Goal: Transaction & Acquisition: Purchase product/service

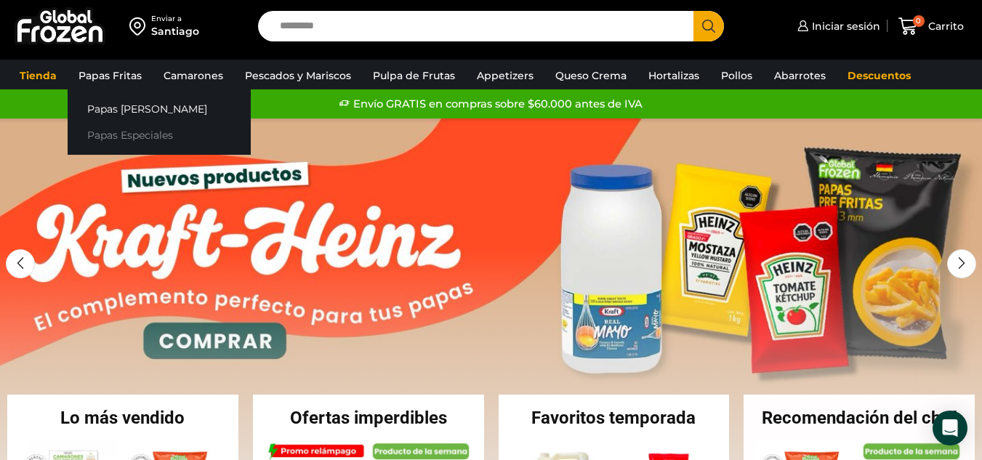
click at [116, 137] on link "Papas Especiales" at bounding box center [159, 135] width 183 height 27
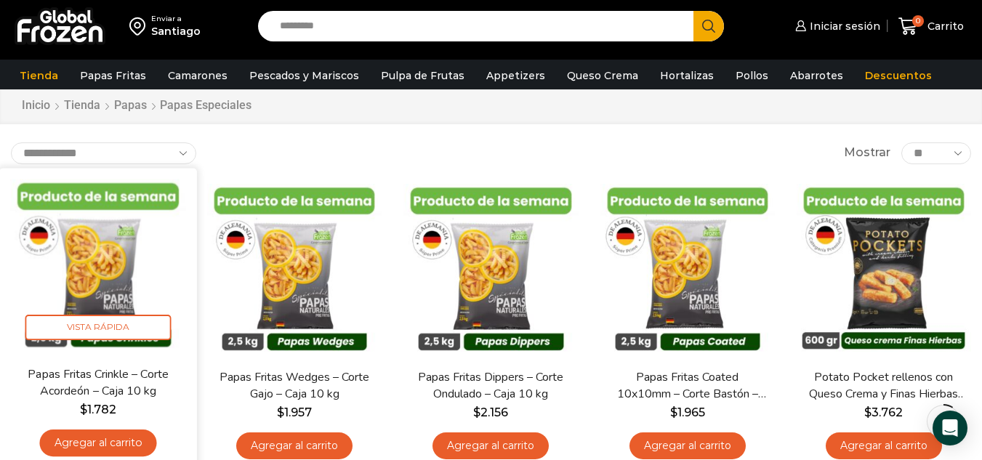
scroll to position [73, 0]
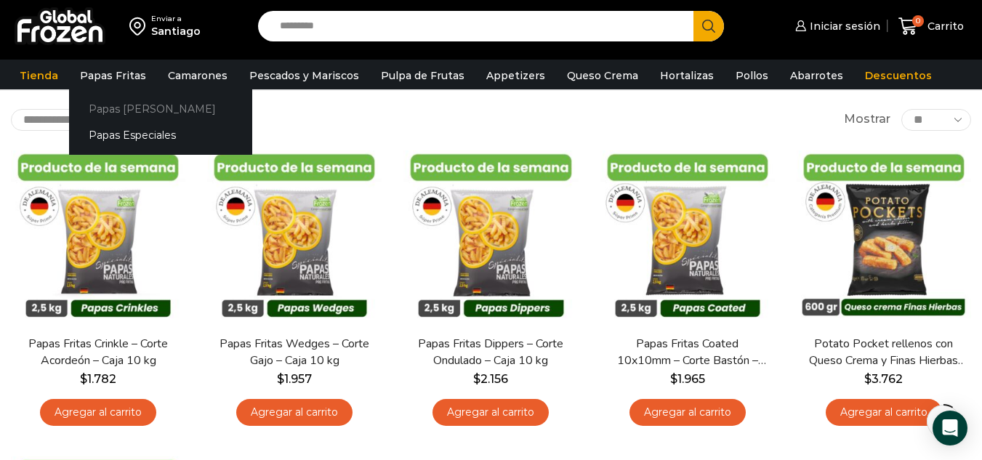
click at [112, 102] on link "Papas [PERSON_NAME]" at bounding box center [160, 108] width 183 height 27
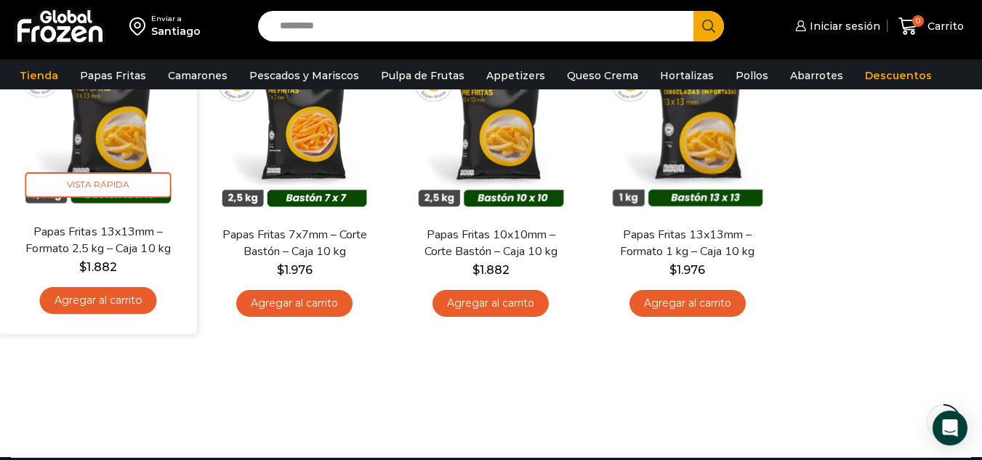
scroll to position [145, 0]
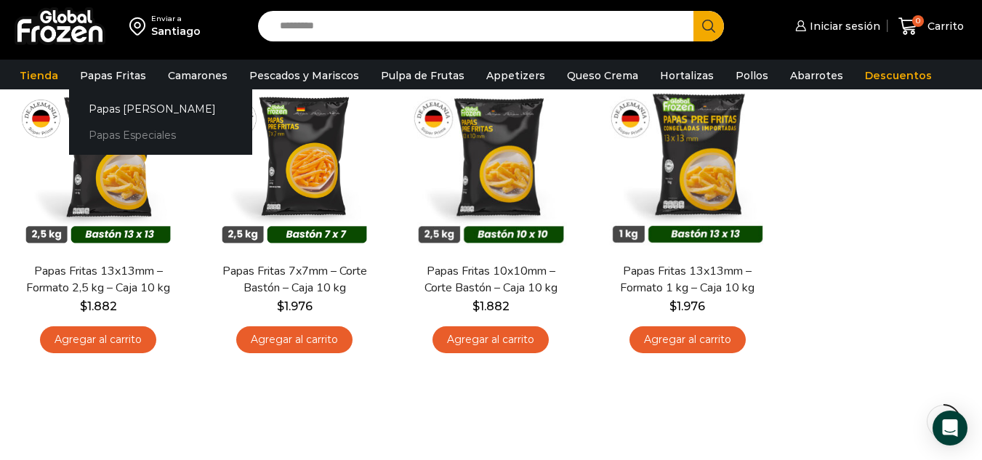
click at [105, 132] on link "Papas Especiales" at bounding box center [160, 135] width 183 height 27
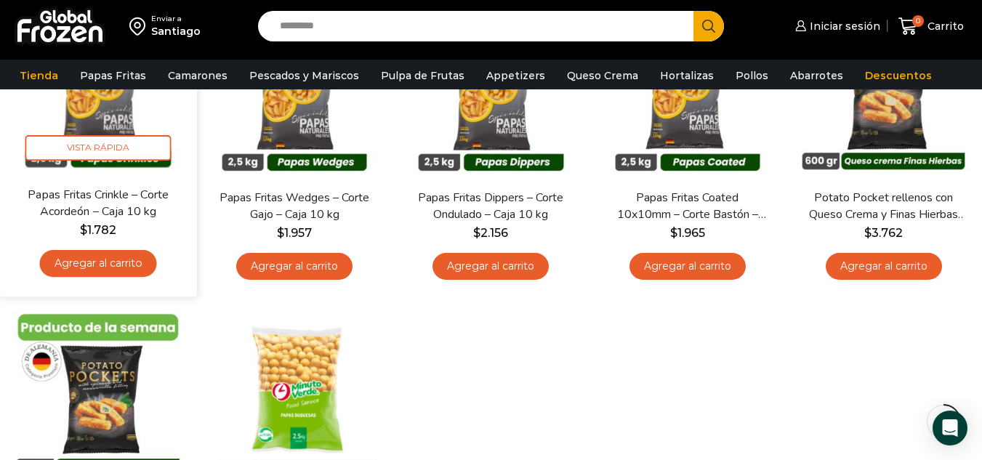
scroll to position [145, 0]
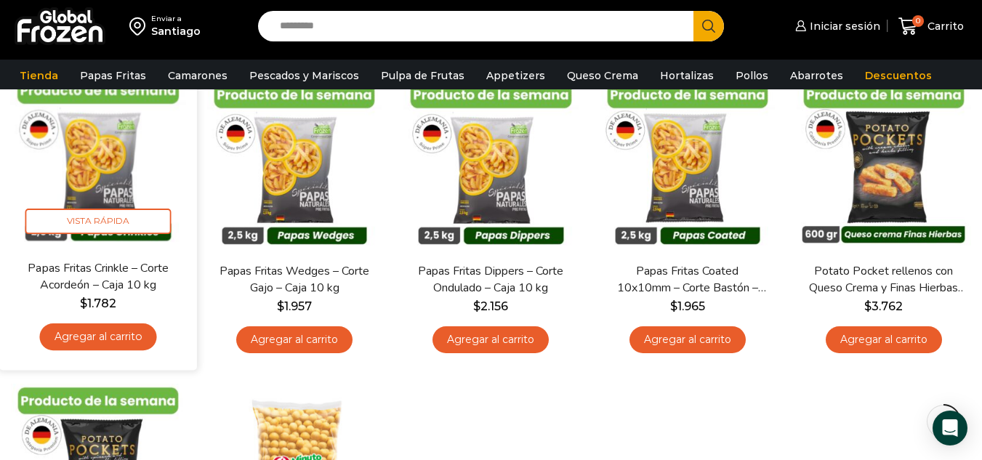
click at [105, 331] on link "Agregar al carrito" at bounding box center [98, 337] width 117 height 27
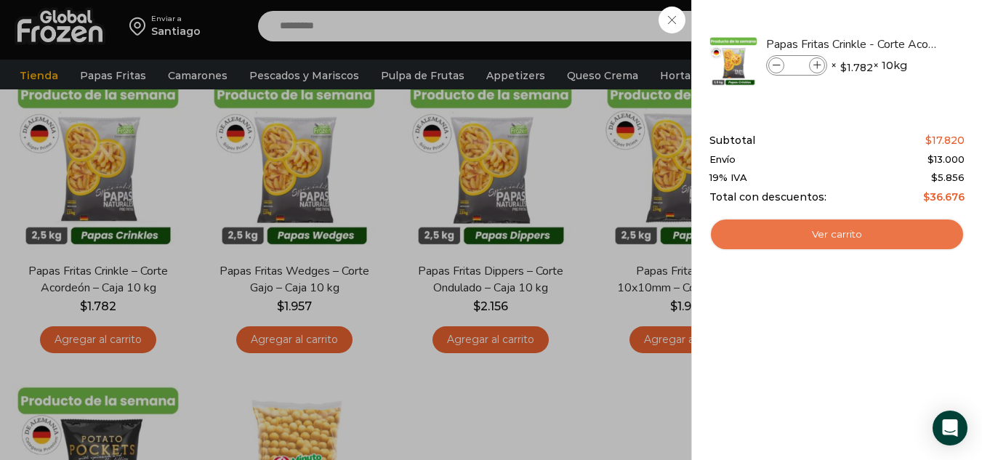
click at [792, 236] on link "Ver carrito" at bounding box center [837, 234] width 255 height 33
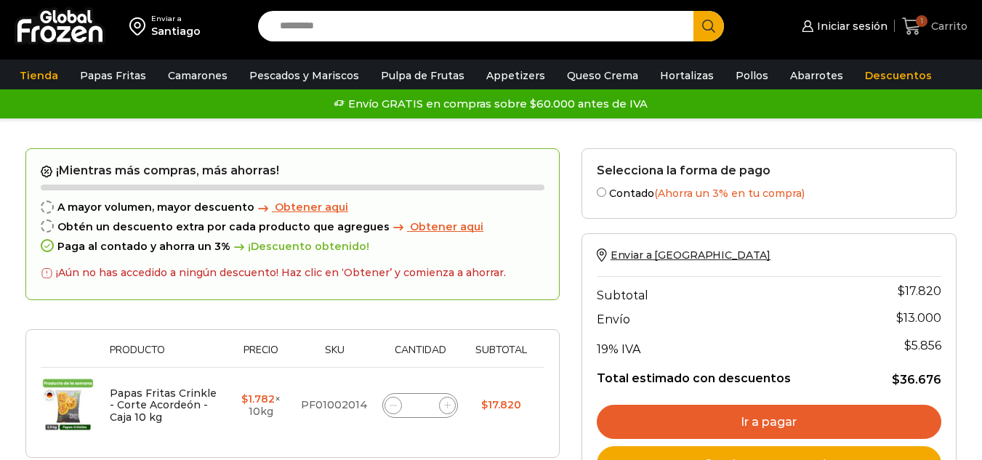
click at [922, 15] on span "1" at bounding box center [922, 21] width 12 height 12
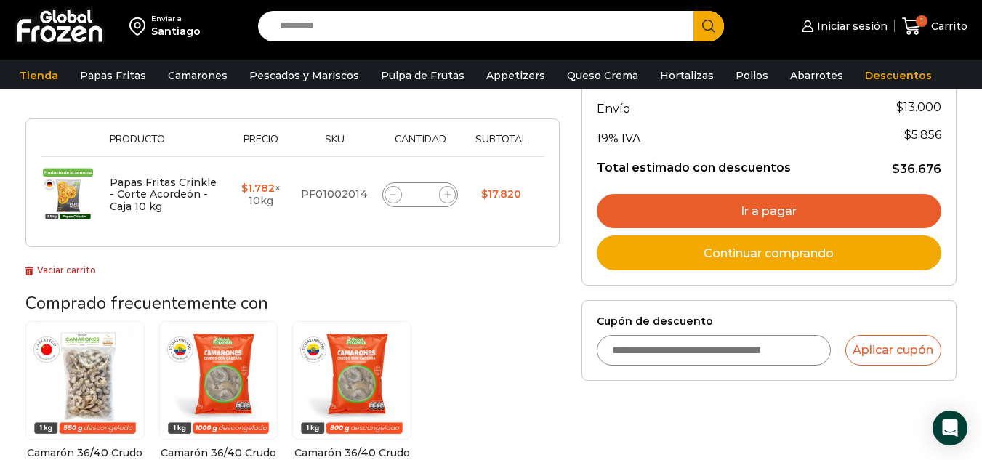
click at [444, 195] on icon at bounding box center [447, 194] width 7 height 7
type input "*"
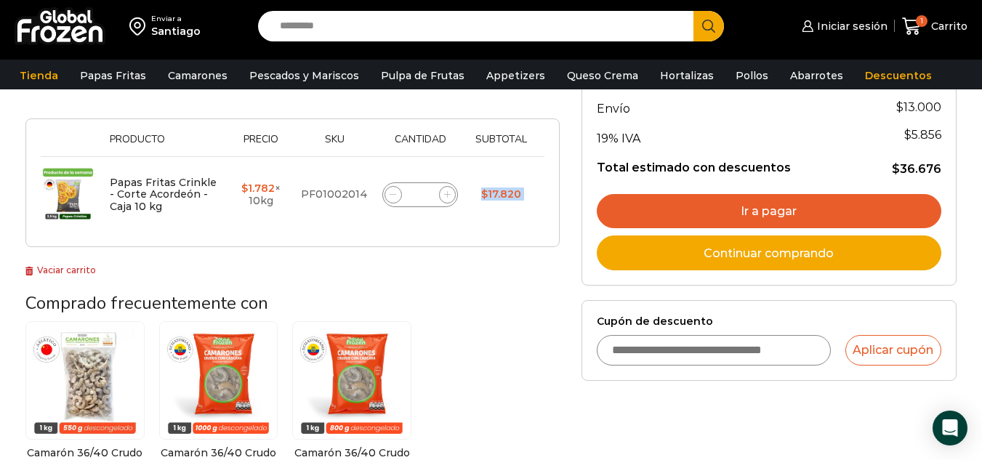
click at [443, 195] on form "¡Mientras más compras, más ahorras! A mayor volumen, mayor descuento Obtener aq…" at bounding box center [292, 92] width 534 height 310
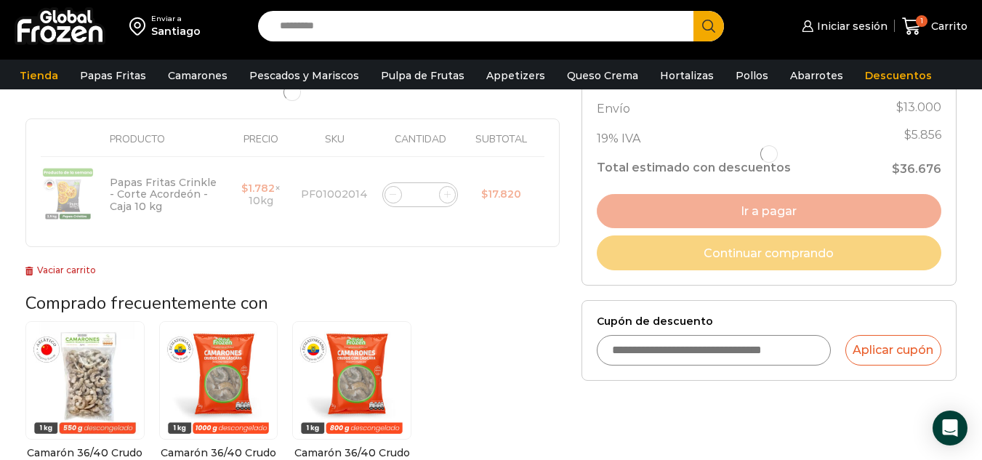
click at [443, 195] on div at bounding box center [292, 92] width 534 height 310
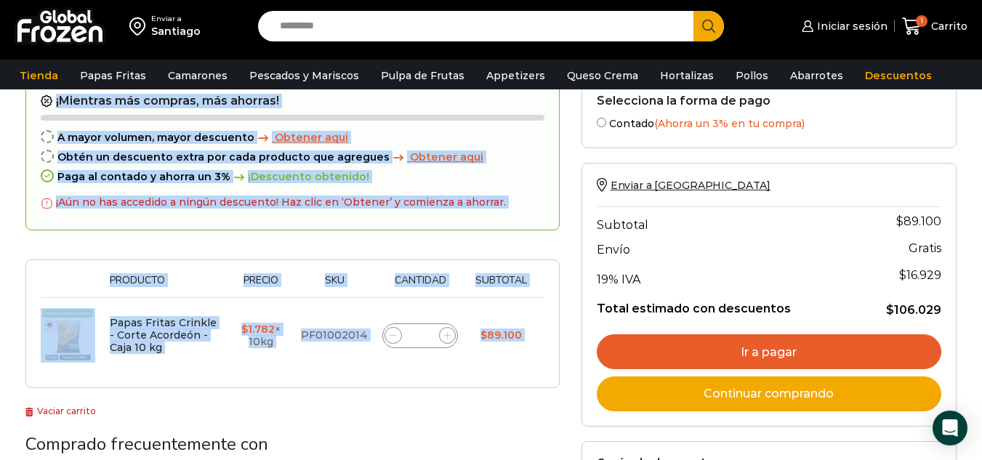
scroll to position [155, 0]
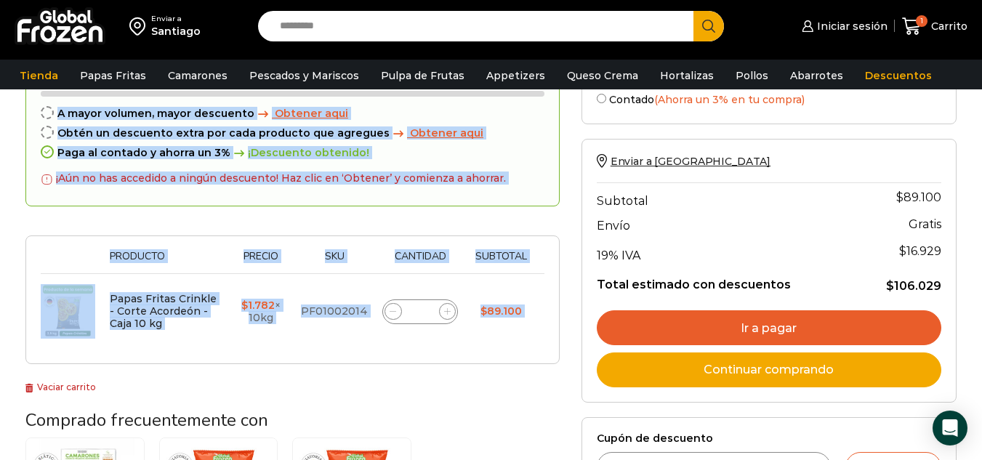
click at [449, 313] on icon at bounding box center [447, 311] width 7 height 7
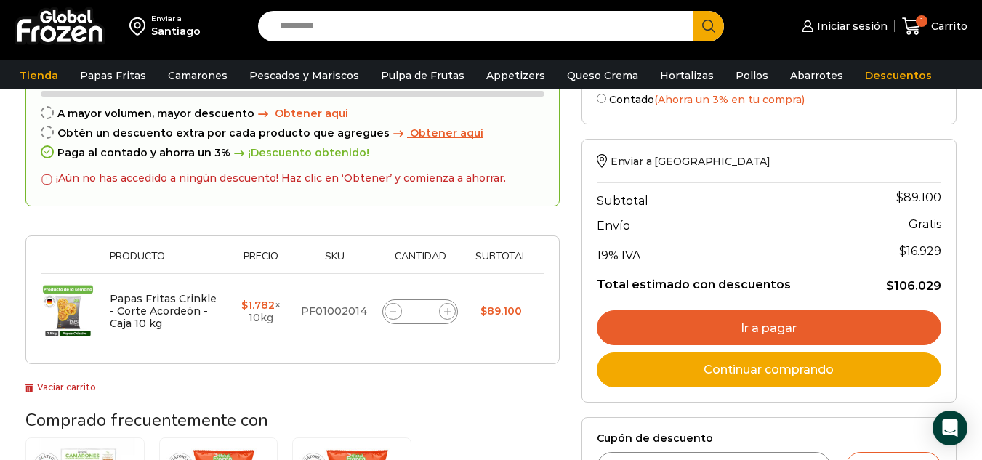
click at [449, 313] on icon at bounding box center [447, 311] width 7 height 7
type input "*"
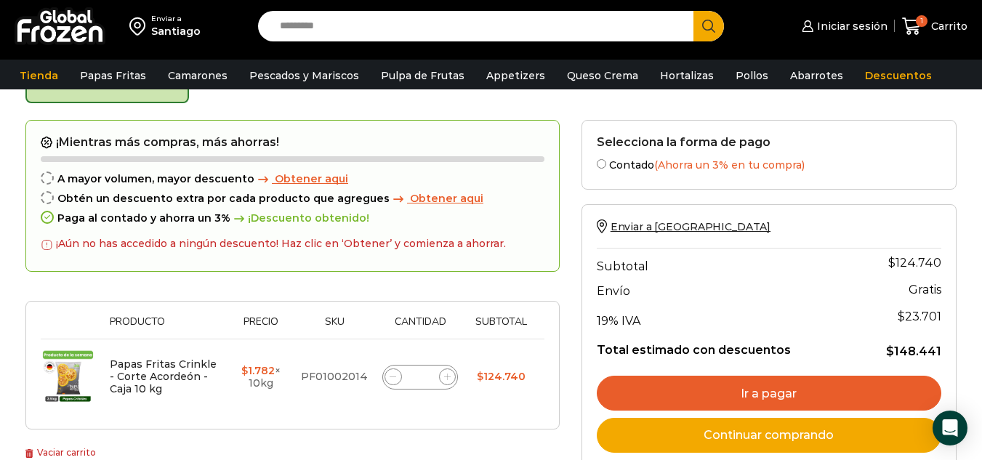
click at [449, 313] on div "Thumbnail image Producto Precio Sku Cantidad Subtotal Eliminar artículo Papas F…" at bounding box center [292, 365] width 534 height 129
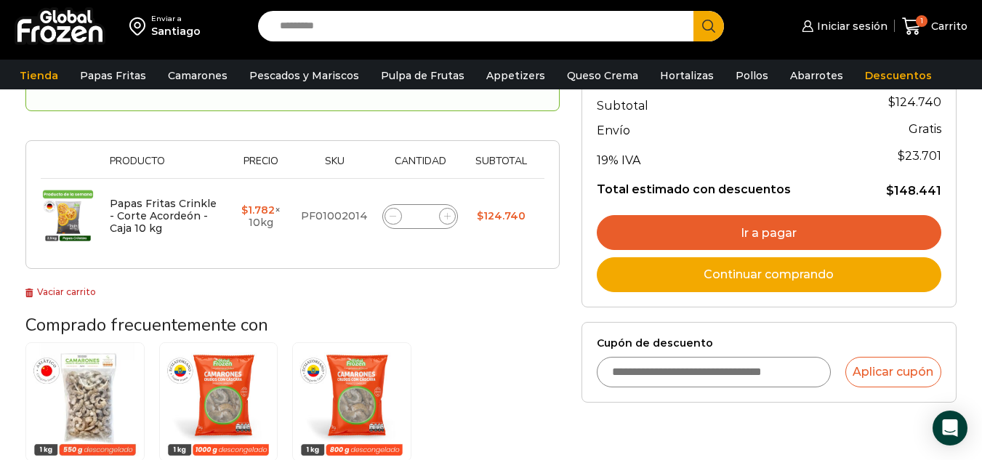
scroll to position [228, 0]
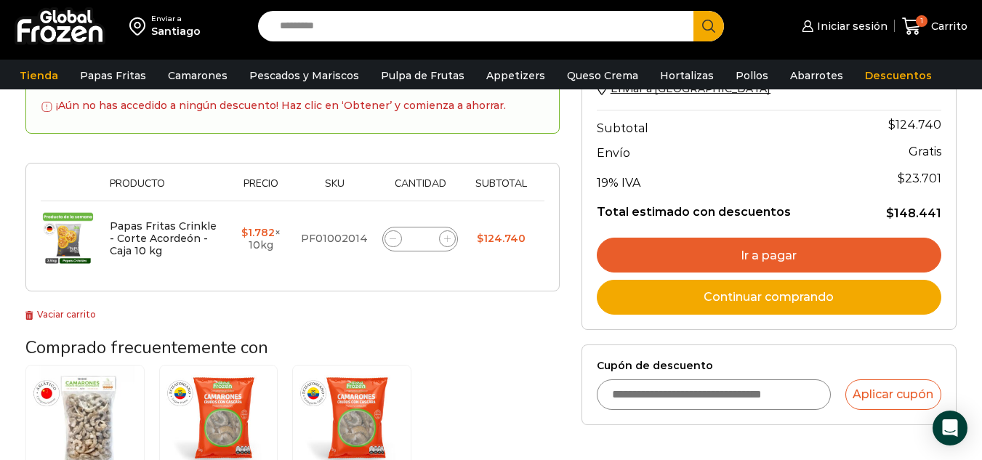
click at [449, 238] on icon at bounding box center [447, 239] width 7 height 7
type input "*"
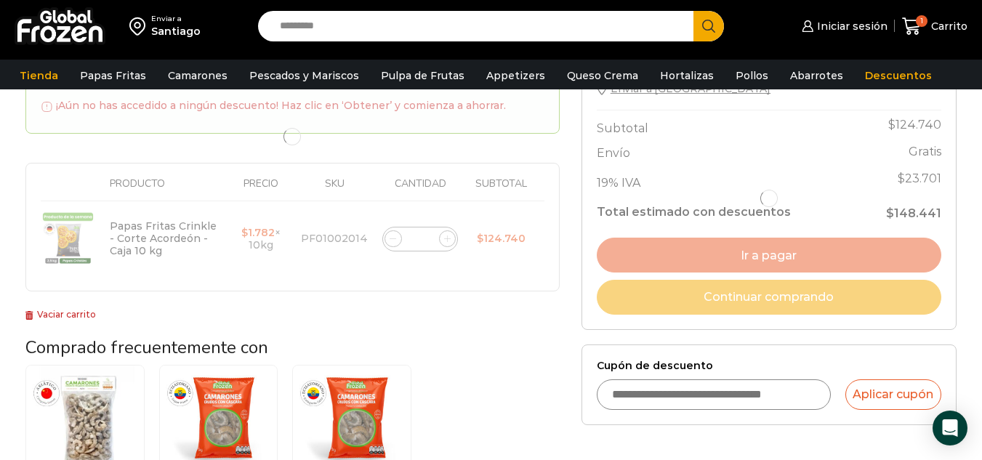
click at [449, 238] on div at bounding box center [292, 137] width 534 height 310
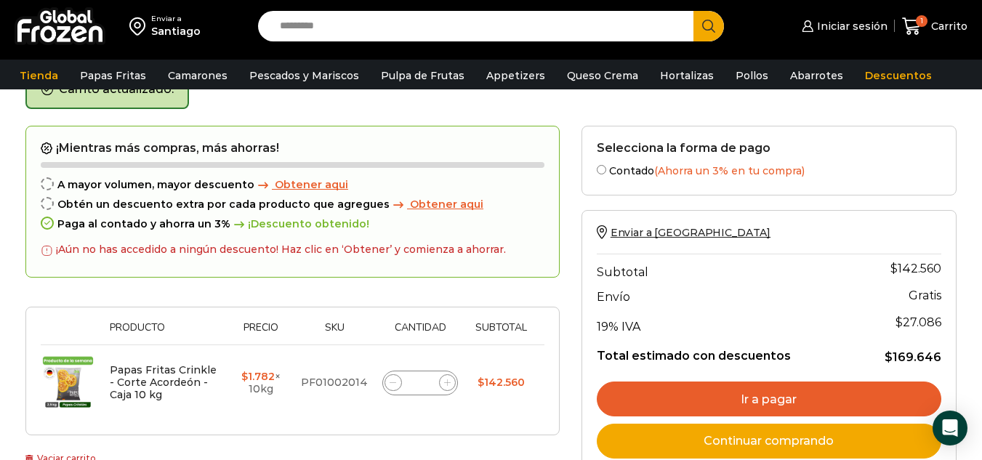
scroll to position [82, 0]
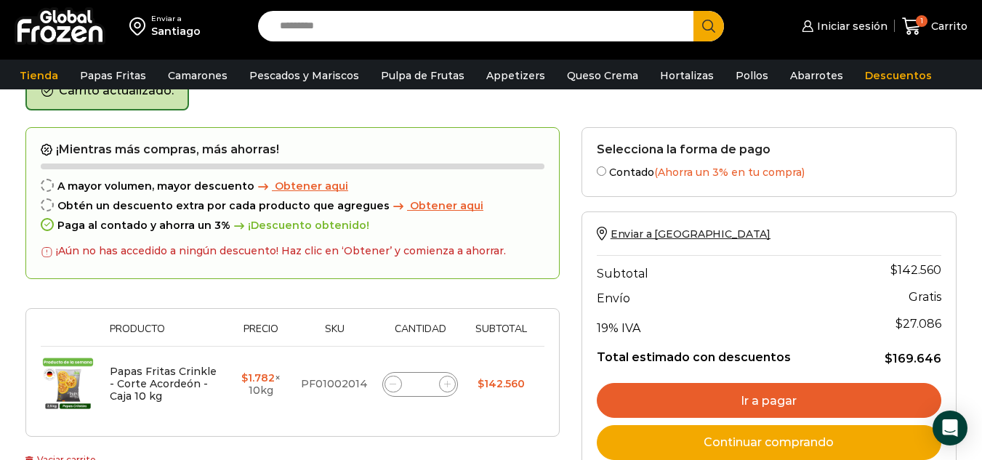
click at [449, 382] on icon at bounding box center [447, 384] width 7 height 7
type input "*"
click at [284, 181] on span "Obtener aqui" at bounding box center [311, 186] width 73 height 13
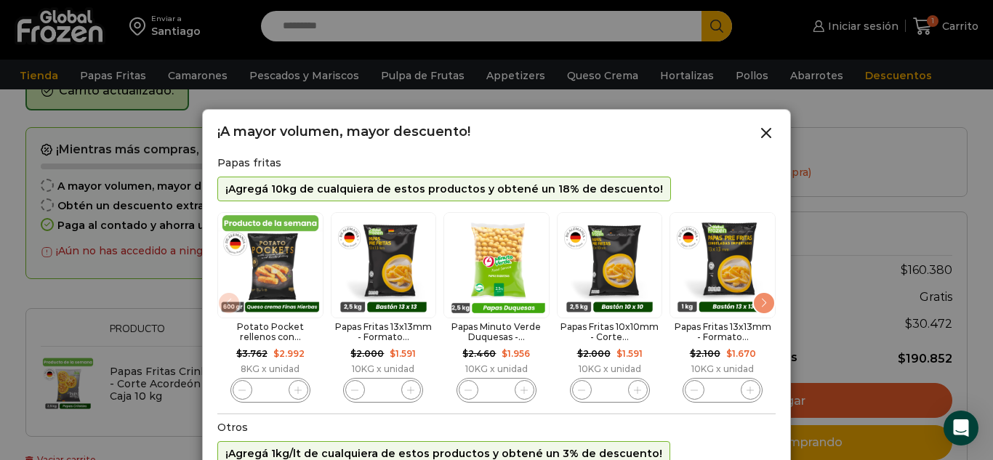
click at [763, 306] on div "Next slide" at bounding box center [764, 303] width 23 height 23
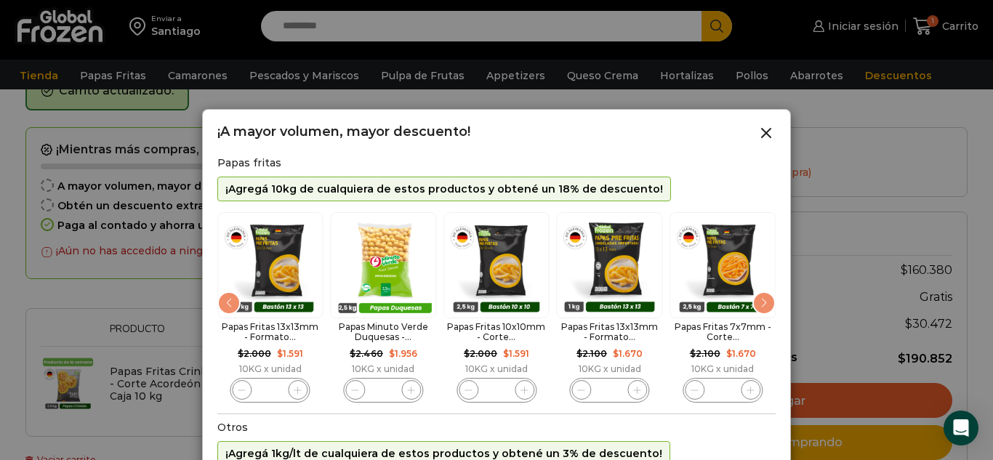
click at [763, 306] on div "Next slide" at bounding box center [764, 303] width 23 height 23
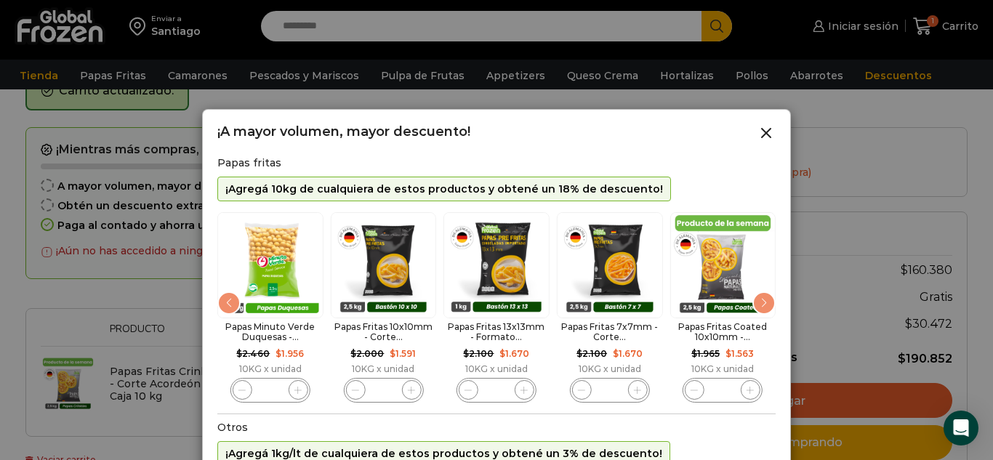
click at [763, 306] on div "Next slide" at bounding box center [764, 303] width 23 height 23
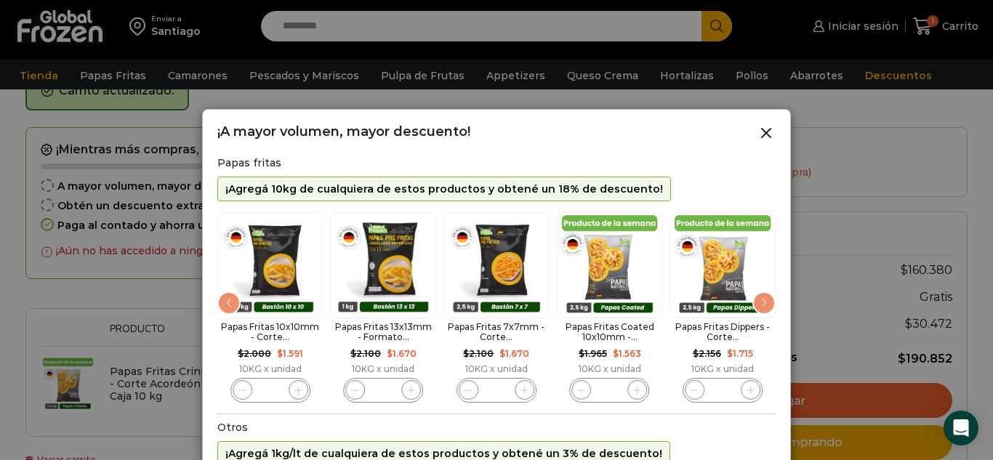
click at [763, 306] on div "Next slide" at bounding box center [764, 303] width 23 height 23
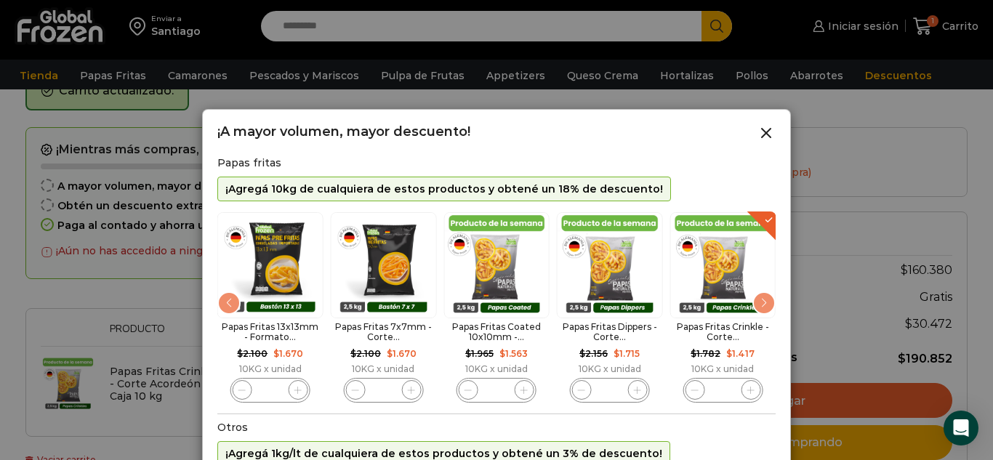
click at [763, 306] on div "Next slide" at bounding box center [764, 303] width 23 height 23
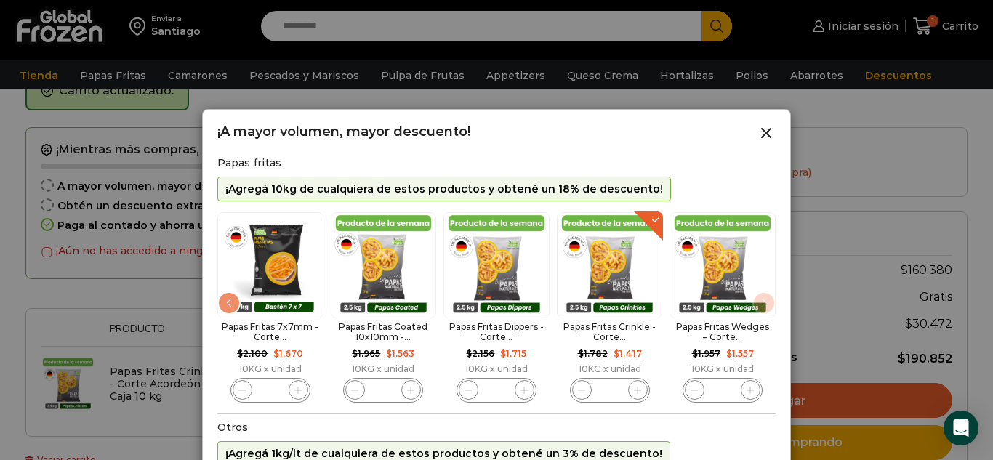
click at [639, 387] on icon "9 / 10" at bounding box center [638, 391] width 8 height 8
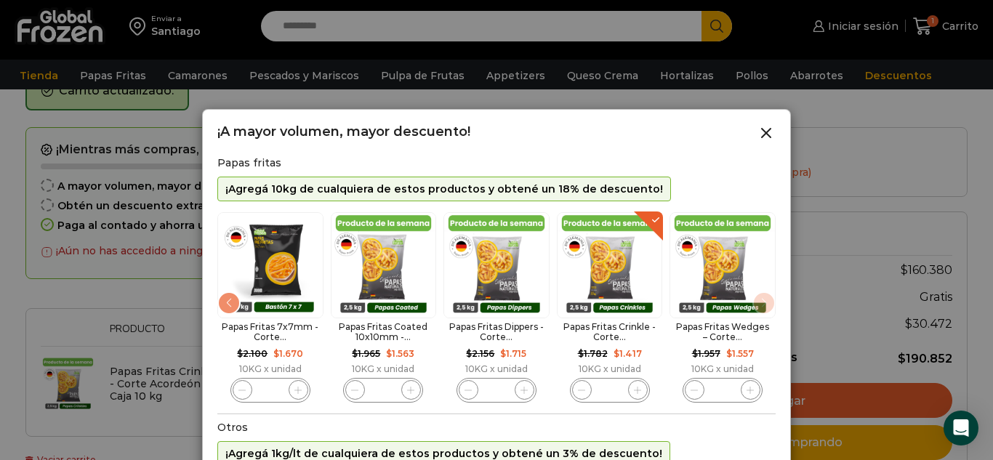
click at [639, 387] on icon "9 / 10" at bounding box center [638, 391] width 8 height 8
click at [353, 452] on div "¡Agregá 1kg/lt de cualquiera de estos productos y obtené un 3% de descuento!" at bounding box center [443, 453] width 453 height 25
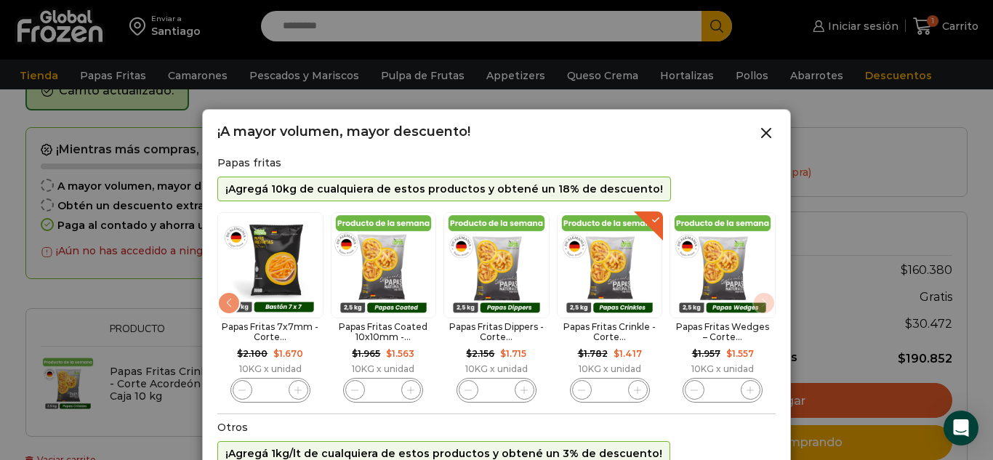
click at [635, 389] on icon "9 / 10" at bounding box center [638, 391] width 8 height 8
type input "**"
click at [316, 188] on p "¡Agregá 10kg de cualquiera de estos productos y obtené un 18% de descuento!" at bounding box center [444, 189] width 438 height 12
click at [289, 457] on p "¡Agregá 1kg/lt de cualquiera de estos productos y obtené un 3% de descuento!" at bounding box center [443, 454] width 437 height 12
click at [420, 185] on p "¡Agregá 10kg de cualquiera de estos productos y obtené un 18% de descuento!" at bounding box center [444, 189] width 438 height 12
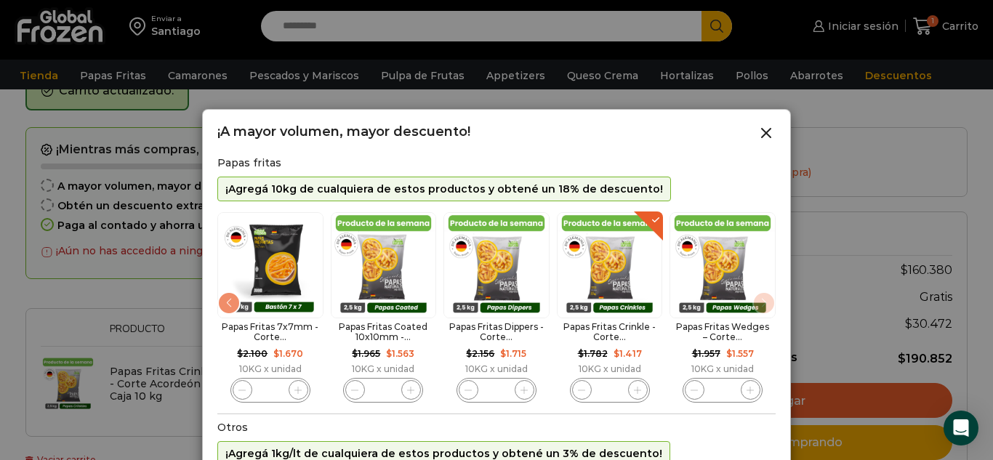
click at [858, 88] on div at bounding box center [496, 230] width 993 height 460
click at [843, 104] on div at bounding box center [496, 230] width 993 height 460
click at [772, 127] on icon at bounding box center [766, 132] width 17 height 17
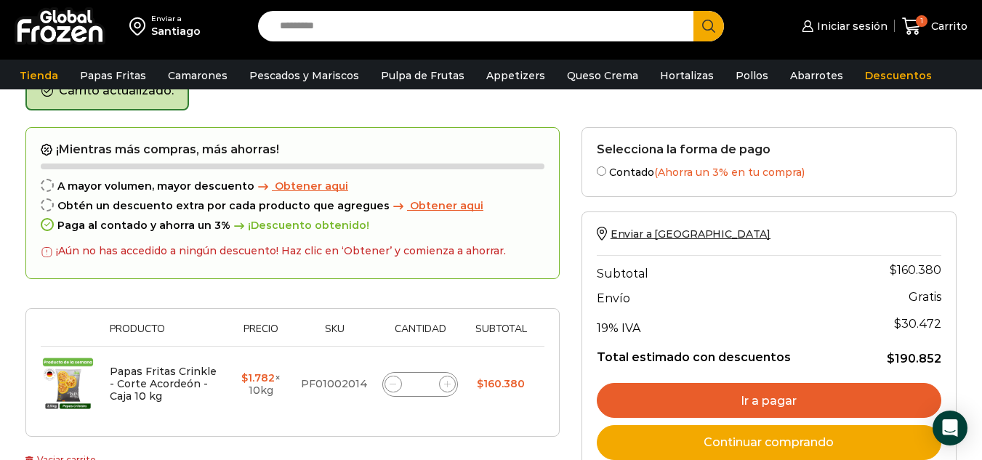
click at [412, 201] on span "Obtener aqui" at bounding box center [446, 205] width 73 height 13
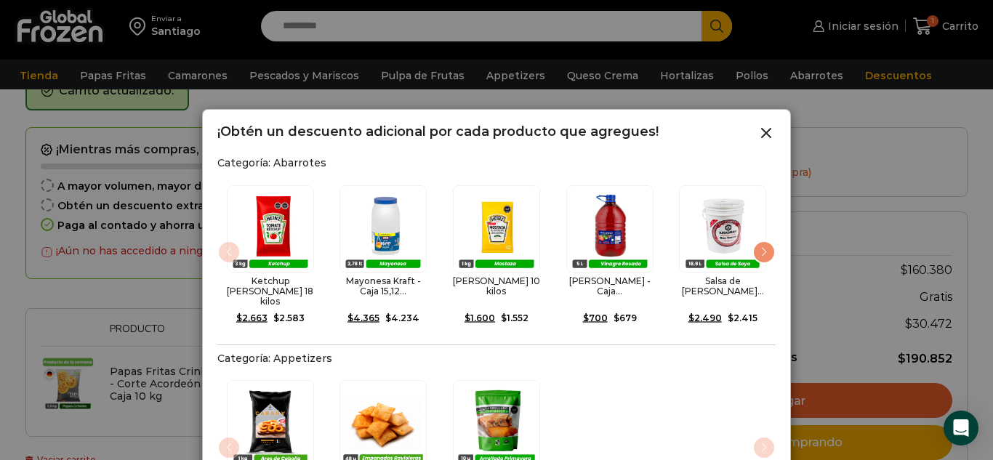
click at [759, 244] on div "Next slide" at bounding box center [764, 252] width 23 height 23
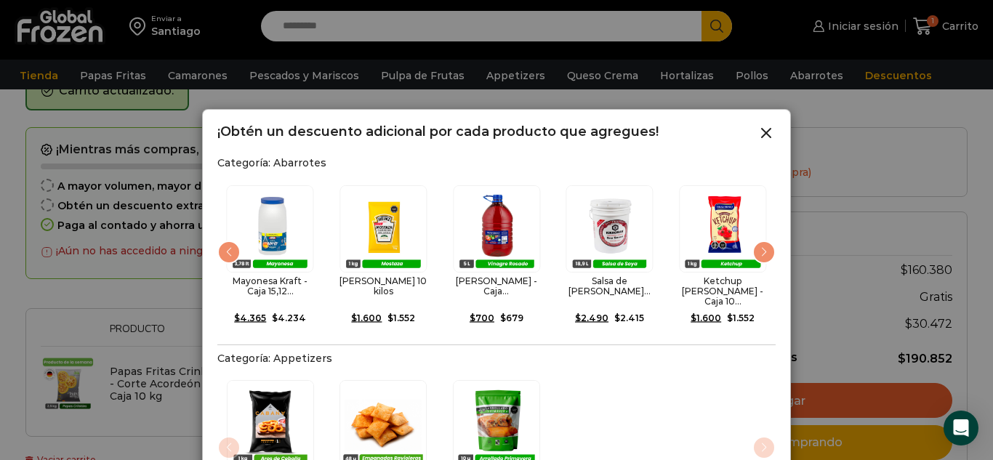
click at [759, 244] on div "Next slide" at bounding box center [764, 252] width 23 height 23
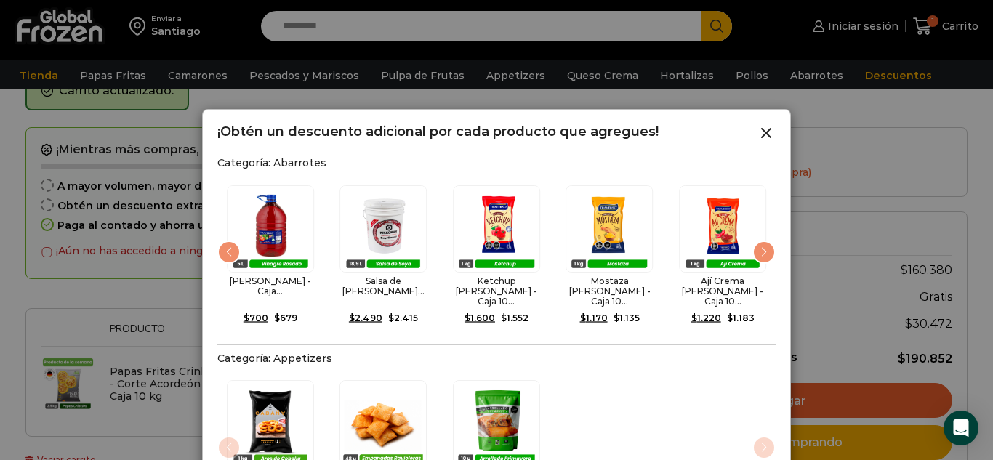
click at [759, 244] on div "Next slide" at bounding box center [764, 252] width 23 height 23
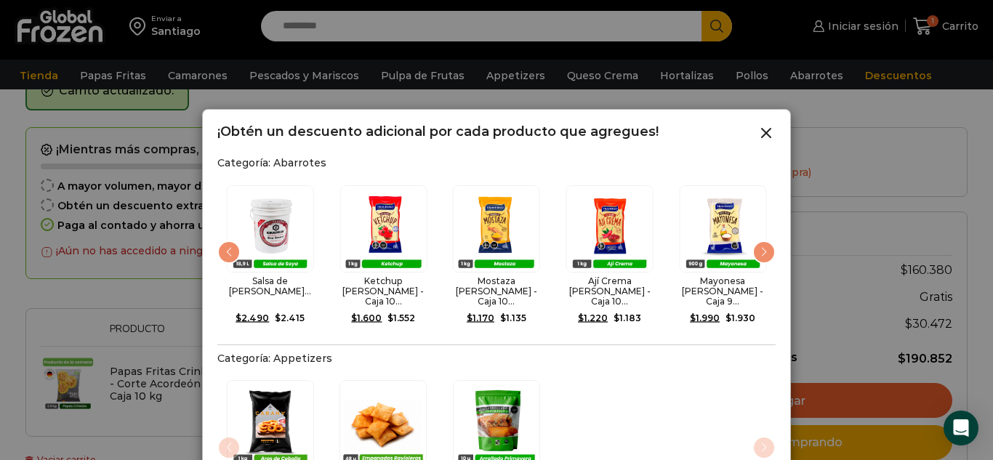
click at [759, 244] on div "Next slide" at bounding box center [764, 252] width 23 height 23
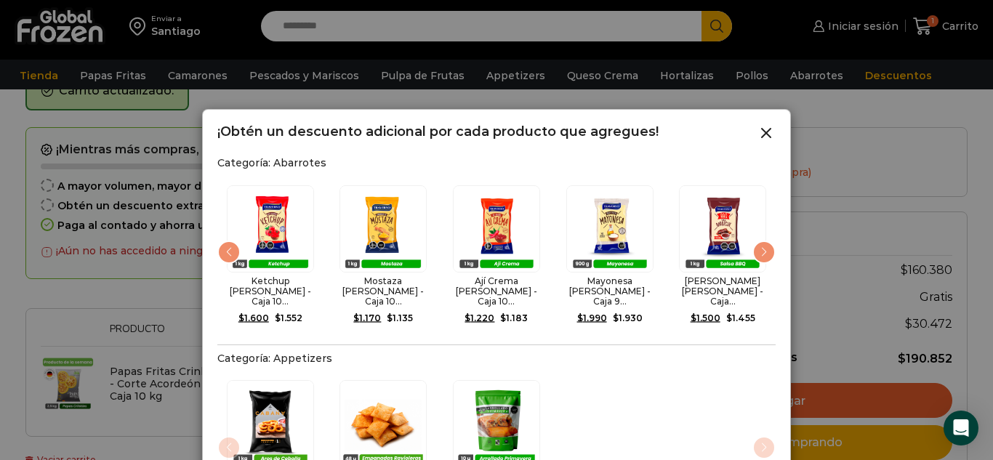
click at [759, 244] on div "Next slide" at bounding box center [764, 252] width 23 height 23
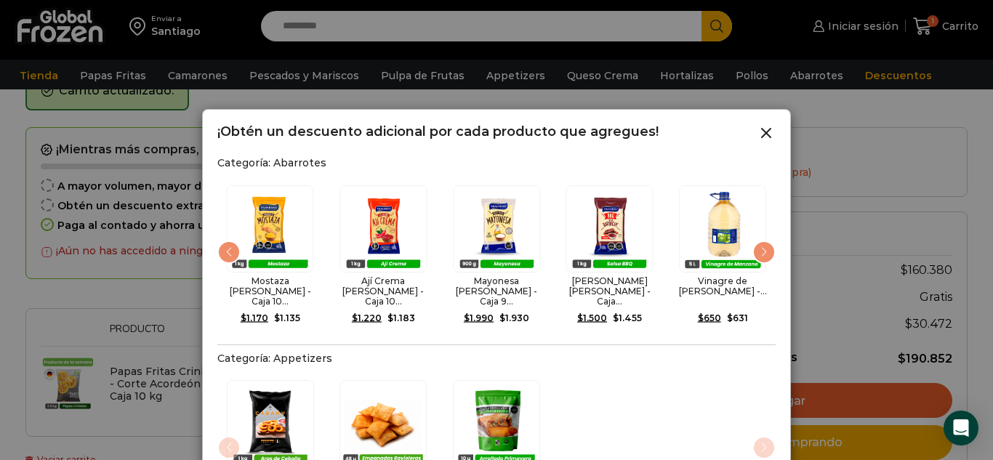
click at [759, 244] on div "Next slide" at bounding box center [764, 252] width 23 height 23
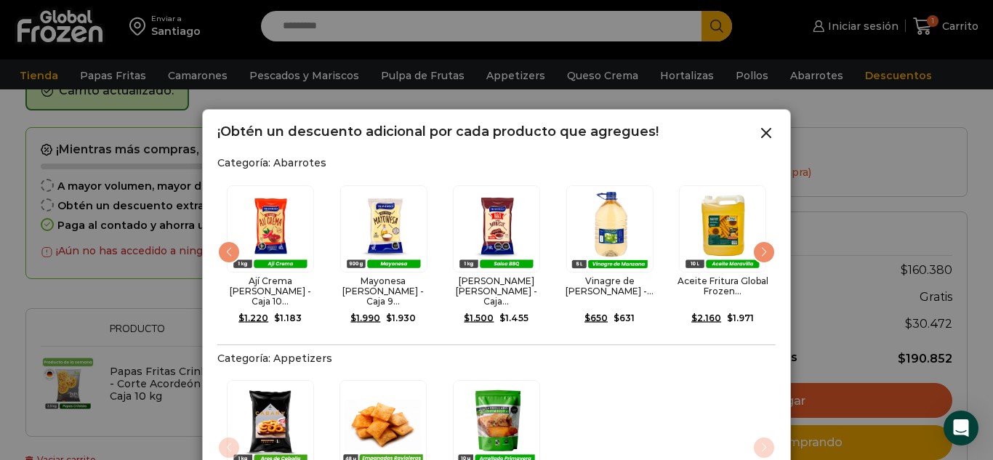
click at [759, 244] on div "Next slide" at bounding box center [764, 252] width 23 height 23
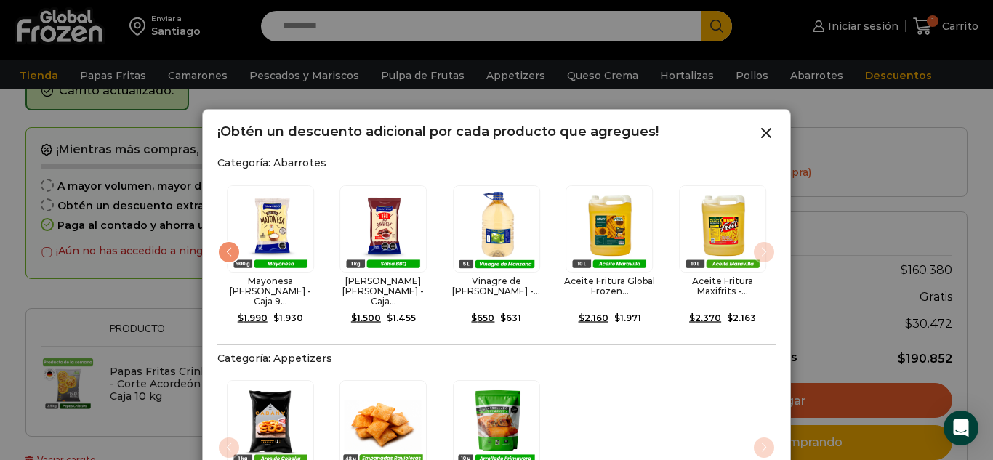
click at [759, 244] on img "13 / 13" at bounding box center [722, 228] width 87 height 87
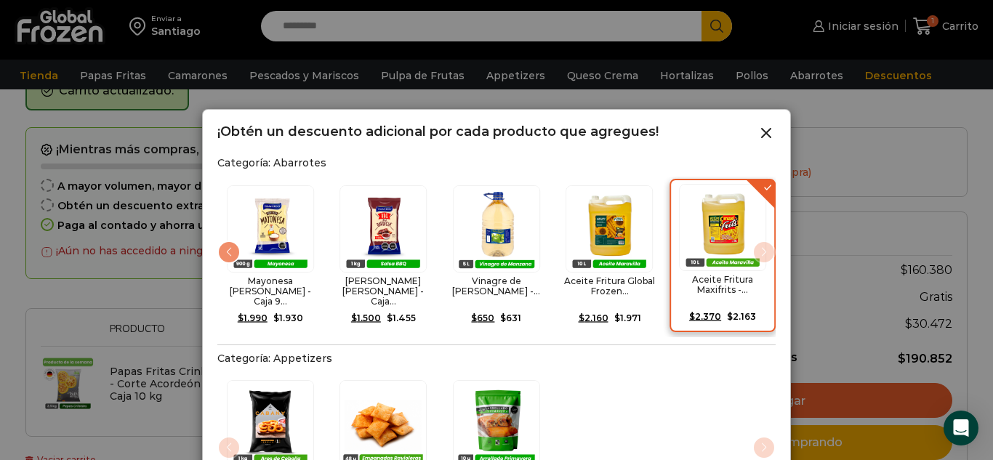
click at [759, 244] on img "13 / 13" at bounding box center [722, 227] width 87 height 87
click at [761, 246] on img "13 / 13" at bounding box center [722, 227] width 87 height 87
click at [763, 133] on icon at bounding box center [766, 132] width 17 height 17
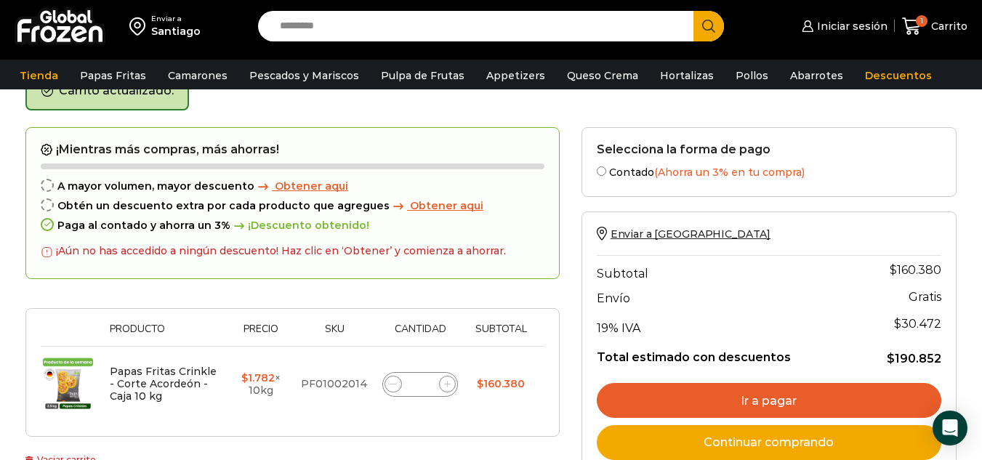
click at [295, 188] on span "Obtener aqui" at bounding box center [311, 186] width 73 height 13
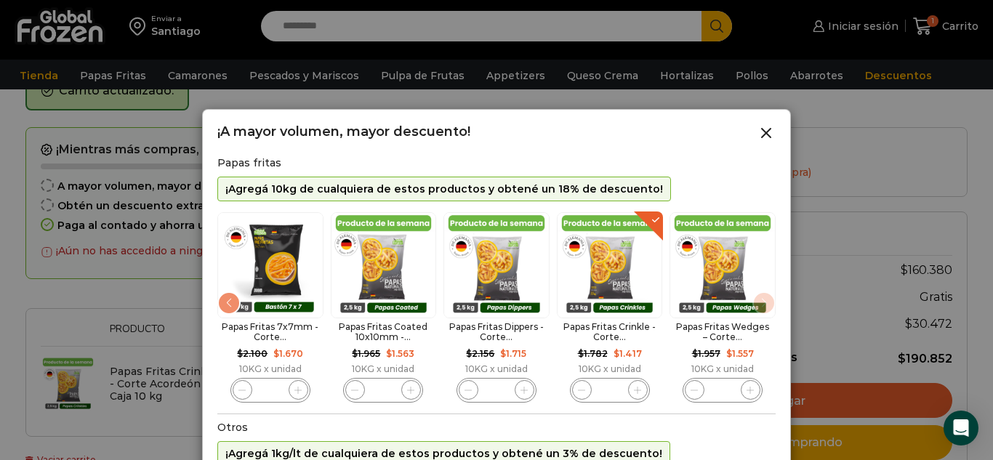
click at [654, 230] on div "Papas Fritas Crinkle - Corte... $ 1.782 Original price was: $1.782. $ 1.417 Cur…" at bounding box center [610, 307] width 106 height 191
click at [651, 220] on div "Papas Fritas Crinkle - Corte... $ 1.782 Original price was: $1.782. $ 1.417 Cur…" at bounding box center [610, 307] width 106 height 191
click at [238, 457] on p "¡Agregá 1kg/lt de cualquiera de estos productos y obtené un 3% de descuento!" at bounding box center [443, 454] width 437 height 12
click at [761, 132] on icon at bounding box center [766, 132] width 17 height 17
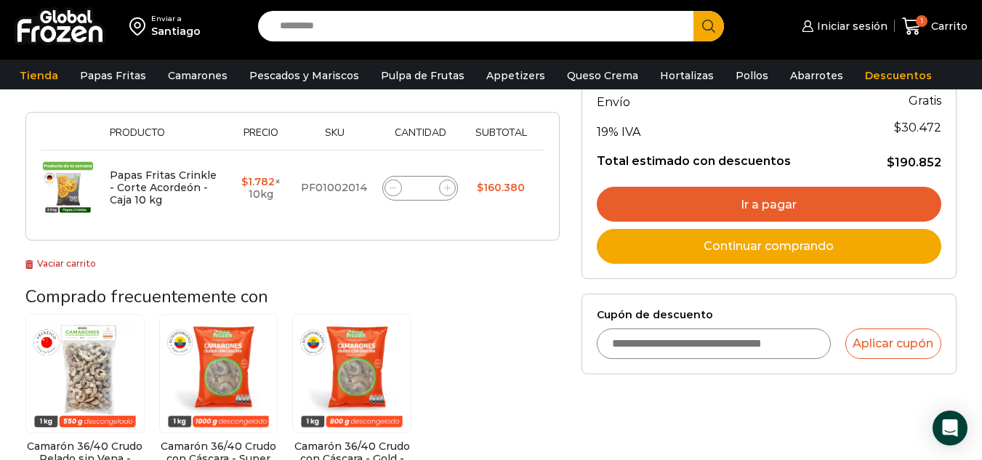
scroll to position [155, 0]
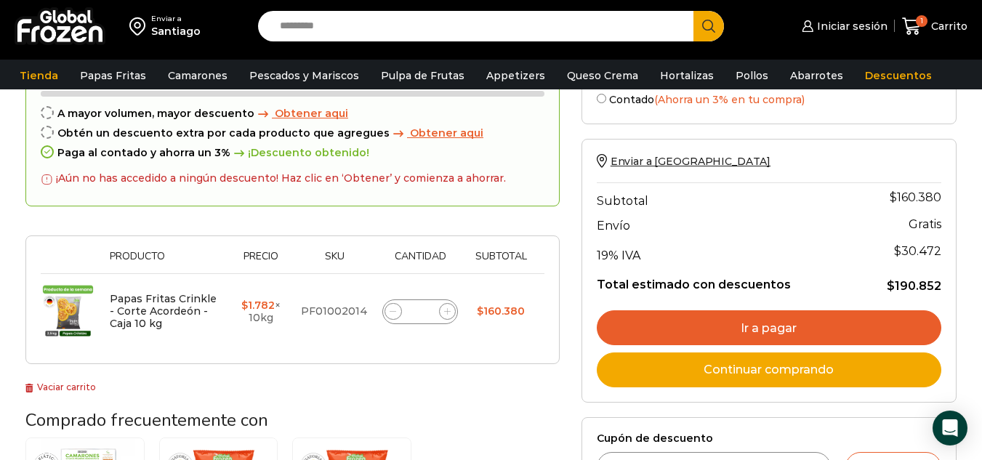
click at [450, 310] on icon at bounding box center [447, 311] width 7 height 7
type input "**"
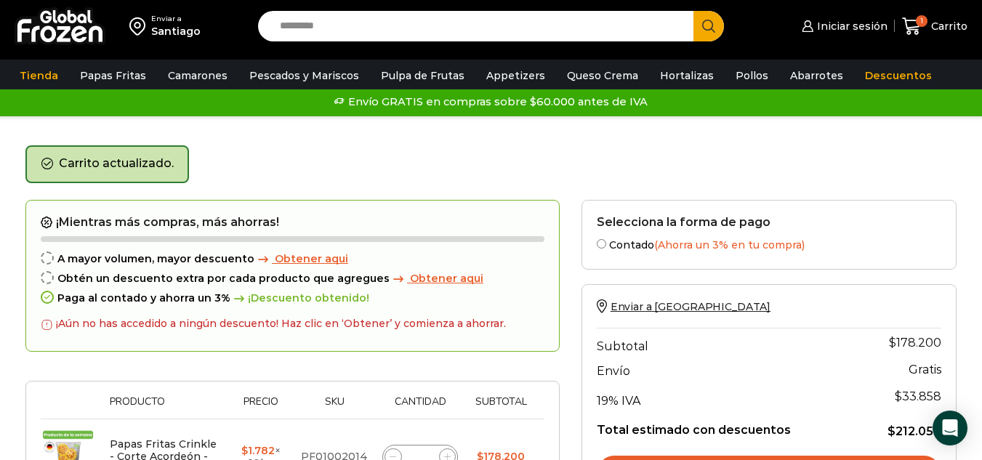
scroll to position [0, 0]
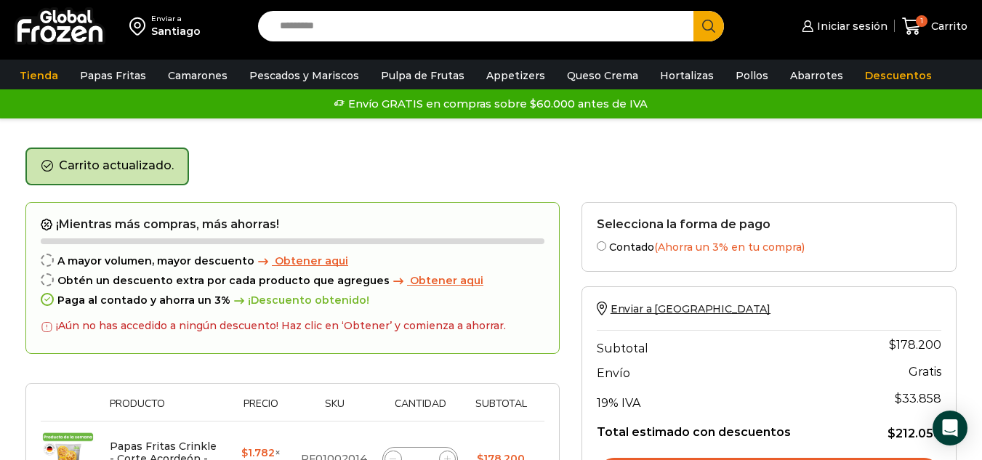
click at [310, 260] on span "Obtener aqui" at bounding box center [311, 260] width 73 height 13
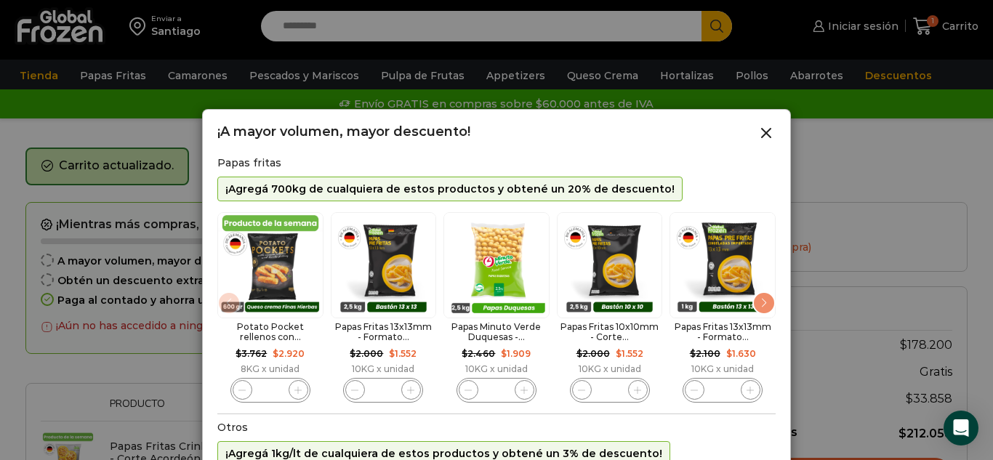
click at [766, 298] on div "Next slide" at bounding box center [764, 303] width 23 height 23
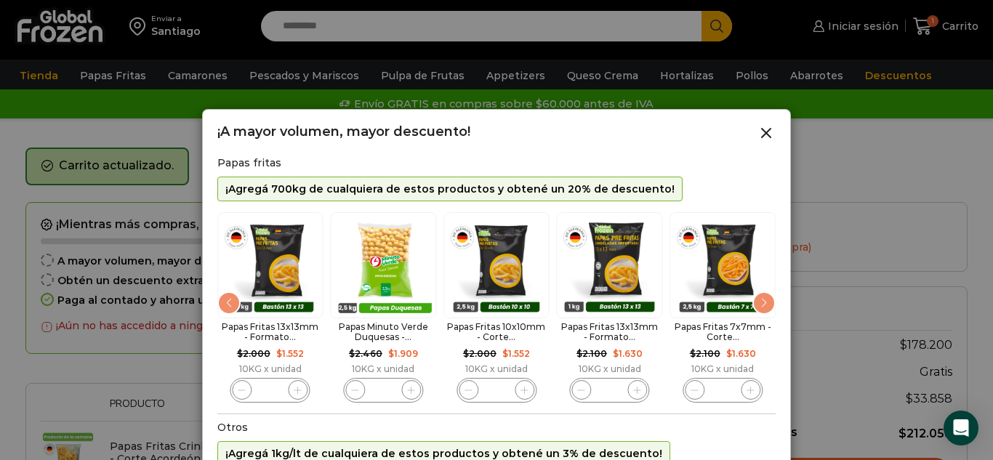
click at [766, 298] on div "Next slide" at bounding box center [764, 303] width 23 height 23
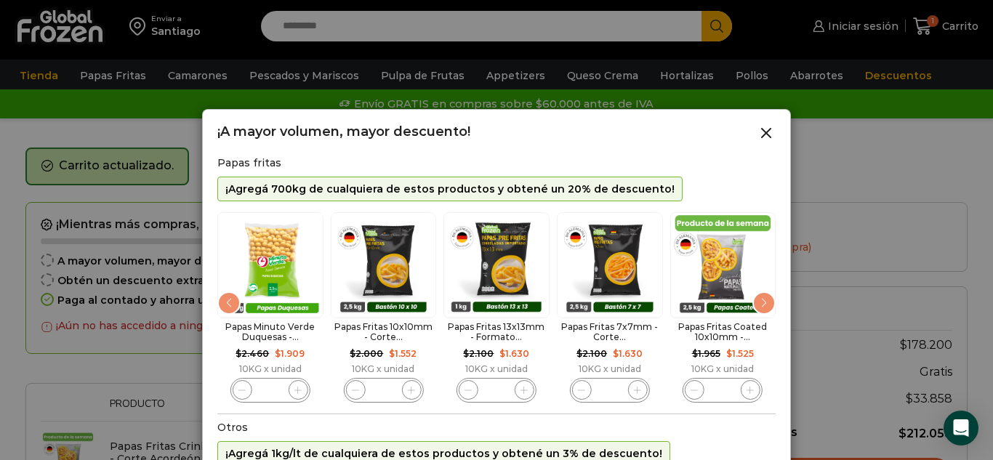
click at [766, 298] on div "Next slide" at bounding box center [764, 303] width 23 height 23
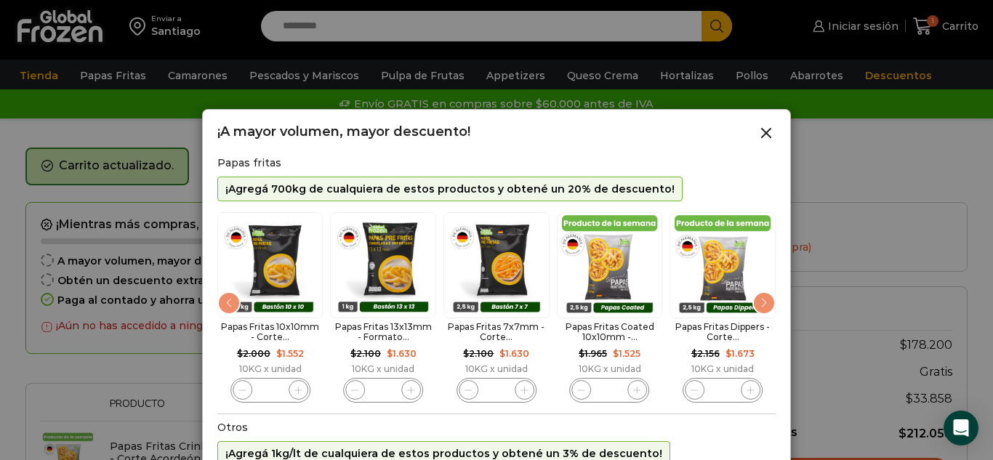
click at [766, 298] on div "Next slide" at bounding box center [764, 303] width 23 height 23
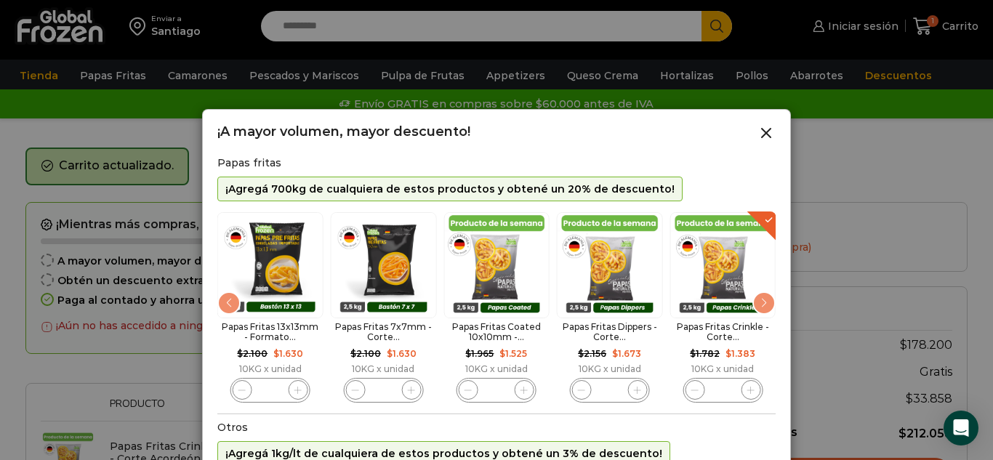
click at [766, 298] on div "Next slide" at bounding box center [764, 303] width 23 height 23
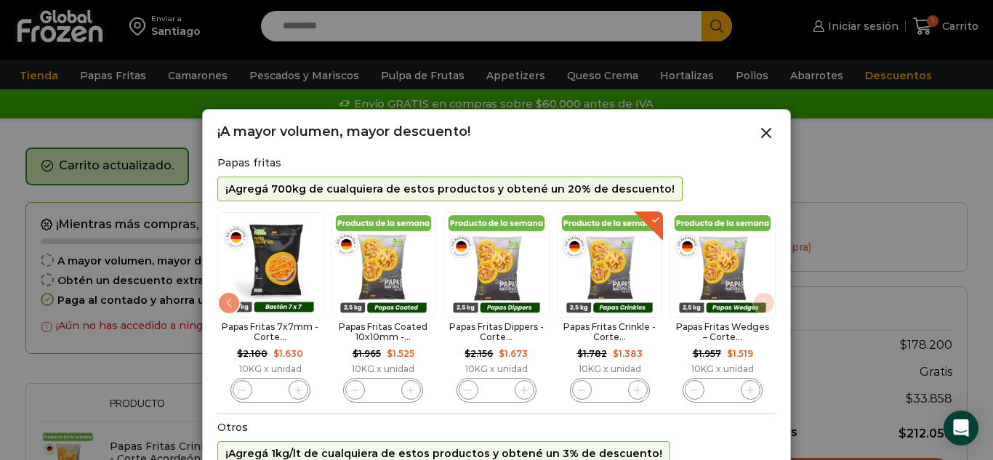
click at [766, 298] on div "Potato Pocket rellenos con... $ 3.762 Original price was: $3.762. $ 2.920 Curre…" at bounding box center [496, 308] width 558 height 198
click at [275, 456] on p "¡Agregá 1kg/lt de cualquiera de estos productos y obtené un 3% de descuento!" at bounding box center [443, 454] width 437 height 12
click at [633, 380] on span "9 / 10" at bounding box center [638, 390] width 20 height 20
click at [638, 387] on icon "9 / 10" at bounding box center [638, 391] width 8 height 8
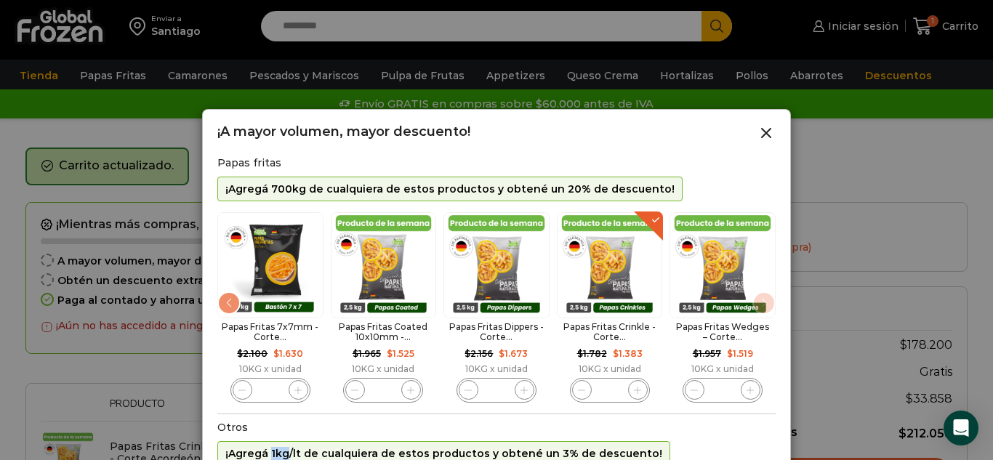
click at [638, 387] on icon "9 / 10" at bounding box center [638, 391] width 8 height 8
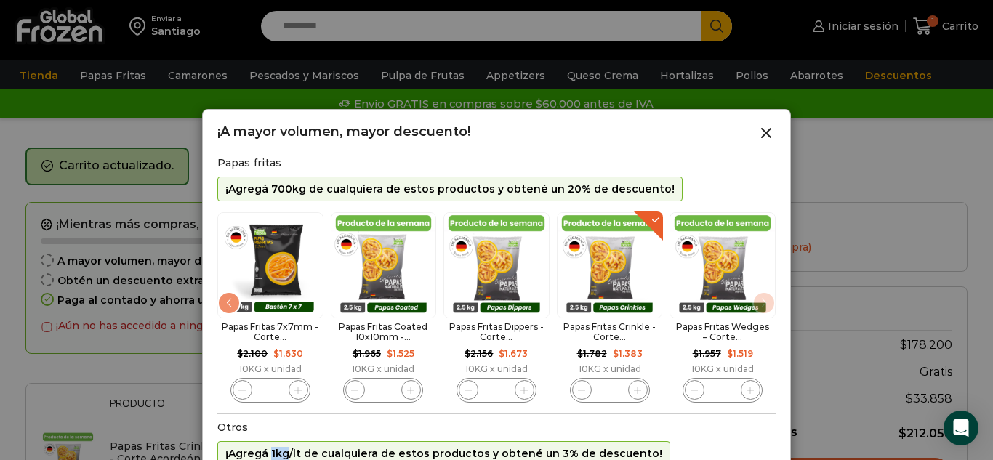
click at [638, 387] on icon "9 / 10" at bounding box center [638, 391] width 8 height 8
click at [572, 388] on span "9 / 10" at bounding box center [582, 390] width 20 height 20
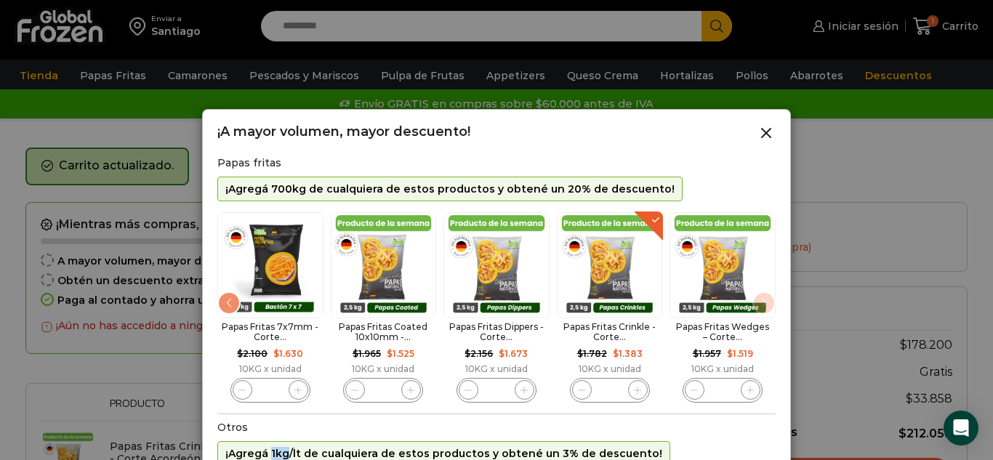
type input "**"
click at [949, 147] on div at bounding box center [496, 230] width 993 height 460
click at [597, 452] on div "¡Agregá 1kg/lt de cualquiera de estos productos y obtené un 3% de descuento!" at bounding box center [443, 453] width 453 height 25
click at [762, 133] on icon at bounding box center [766, 132] width 17 height 17
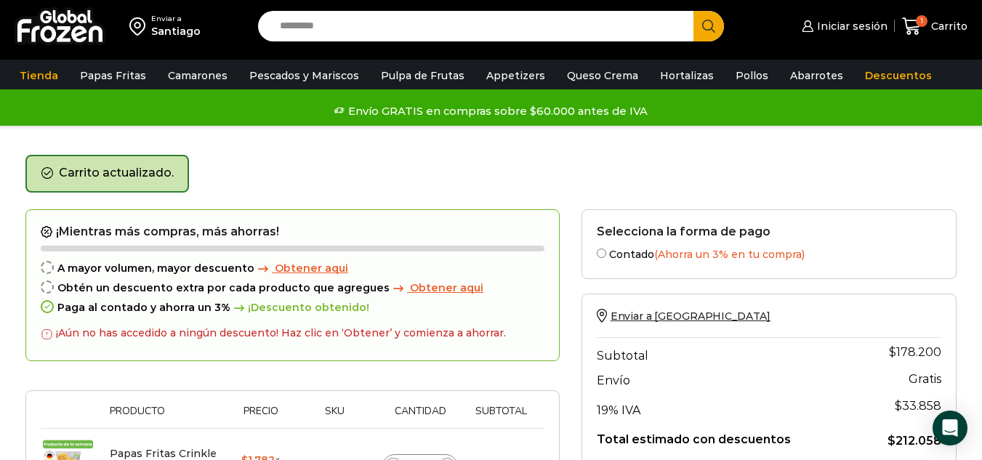
scroll to position [218, 0]
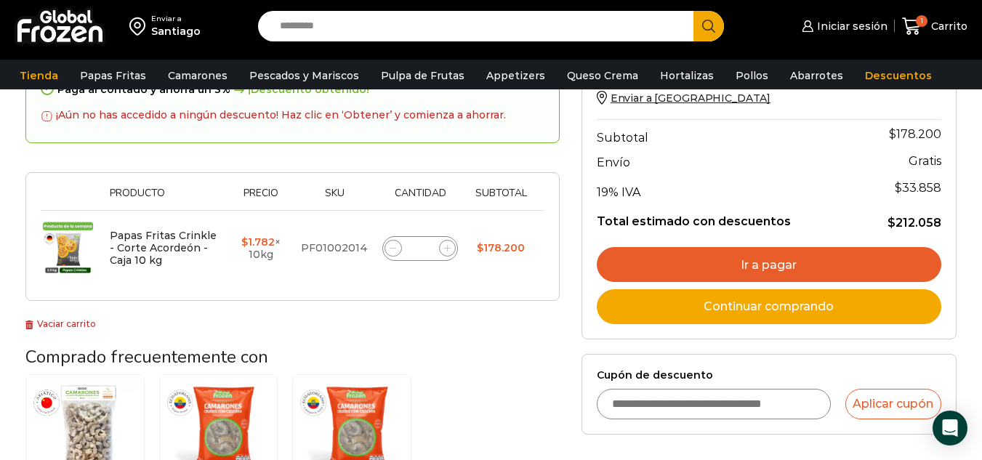
click at [310, 199] on th "Sku" at bounding box center [334, 199] width 81 height 23
click at [830, 261] on link "Ir a pagar" at bounding box center [769, 264] width 345 height 35
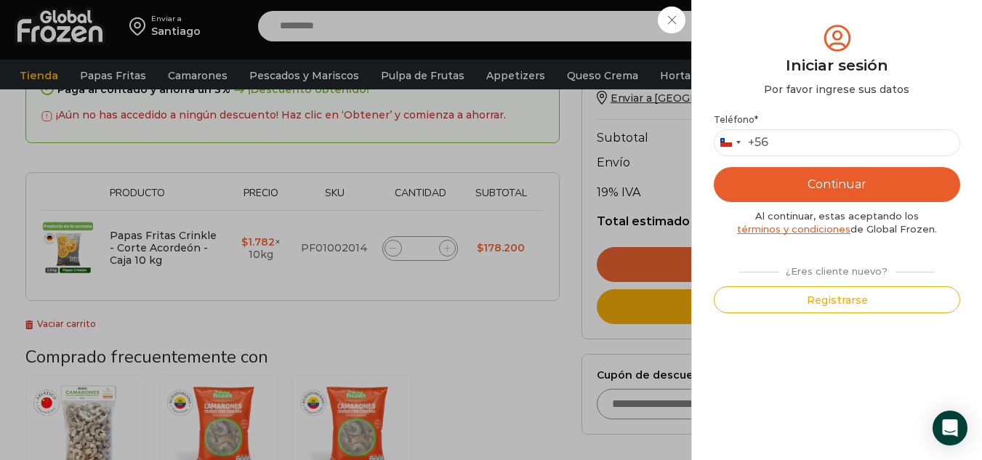
click at [798, 41] on div "Iniciar sesión Mi cuenta Login Register Iniciar sesión Por favor ingrese sus da…" at bounding box center [842, 26] width 89 height 29
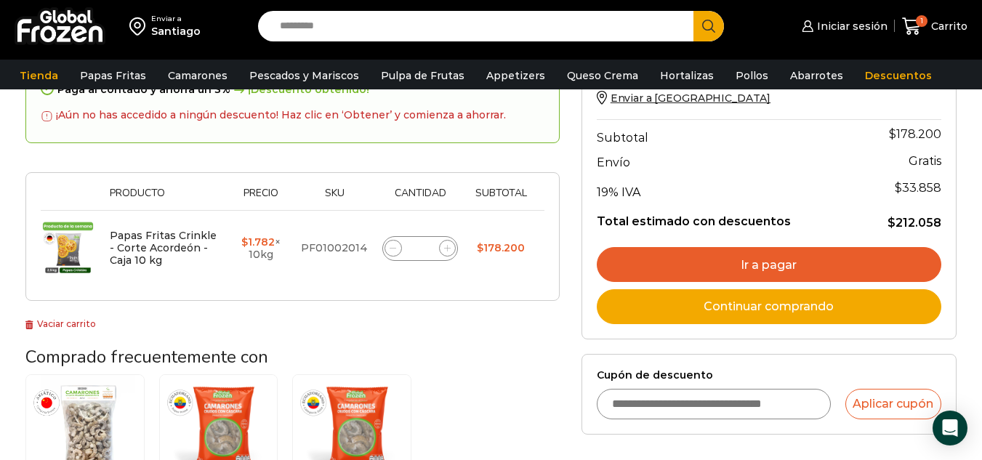
click at [734, 259] on link "Ir a pagar" at bounding box center [769, 264] width 345 height 35
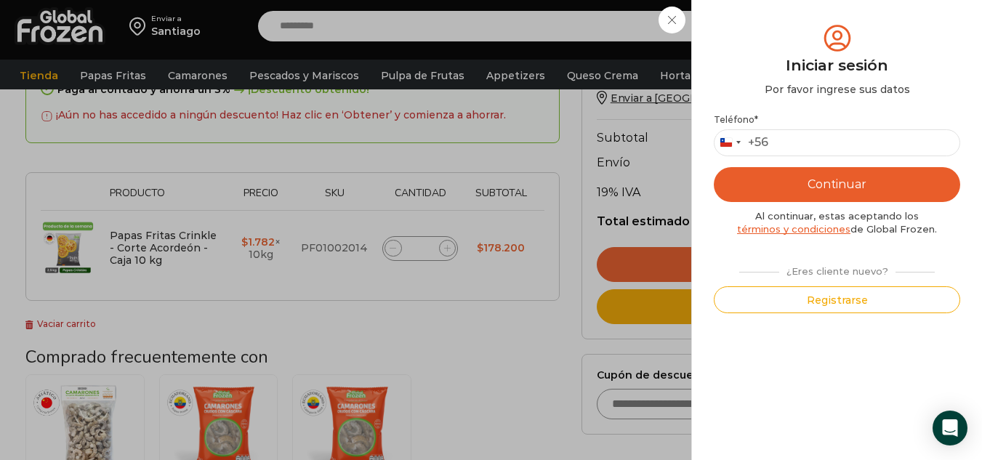
click at [820, 156] on div "Teléfono * Chile +56 +56 Argentina +54 Chile +56 Continuar Al continuar, estas …" at bounding box center [837, 213] width 246 height 199
click at [823, 144] on input "Teléfono *" at bounding box center [837, 142] width 246 height 27
type input "*********"
click at [830, 185] on button "Continuar" at bounding box center [837, 184] width 246 height 35
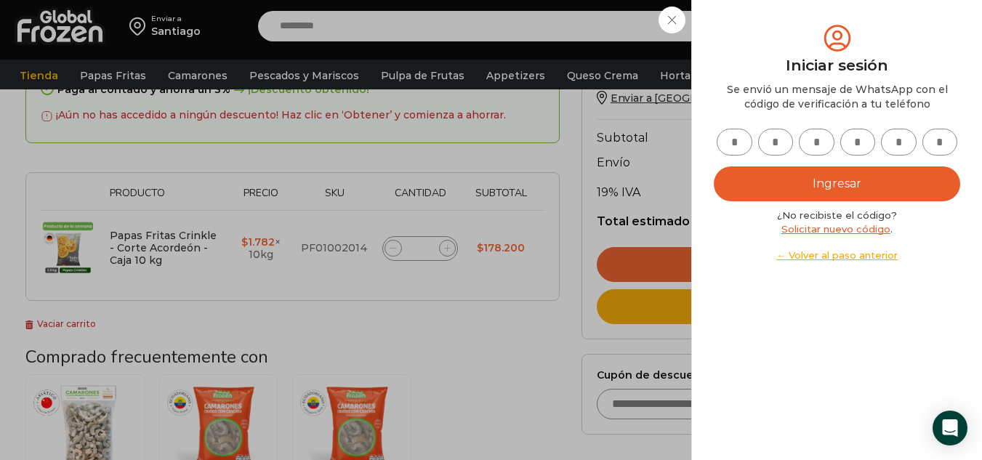
click at [730, 143] on input "text" at bounding box center [735, 142] width 36 height 27
type input "*"
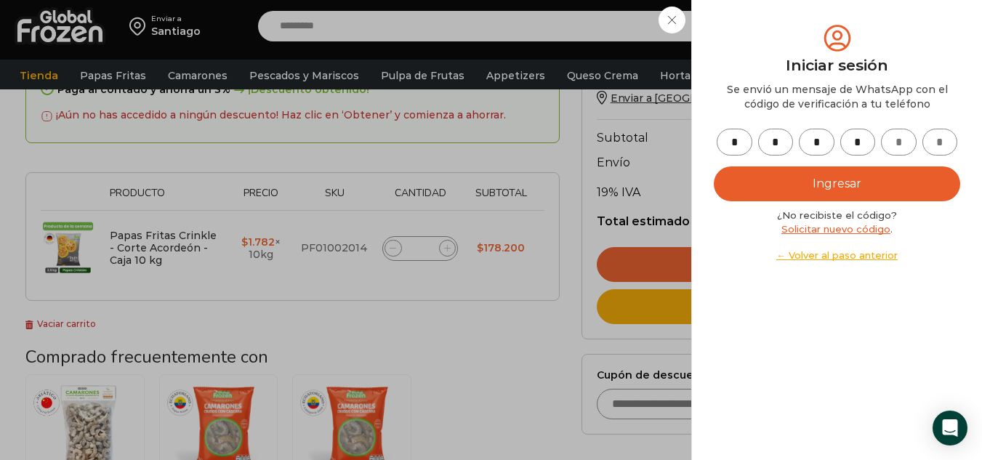
type input "*"
click at [779, 173] on button "Ingresar" at bounding box center [837, 184] width 246 height 35
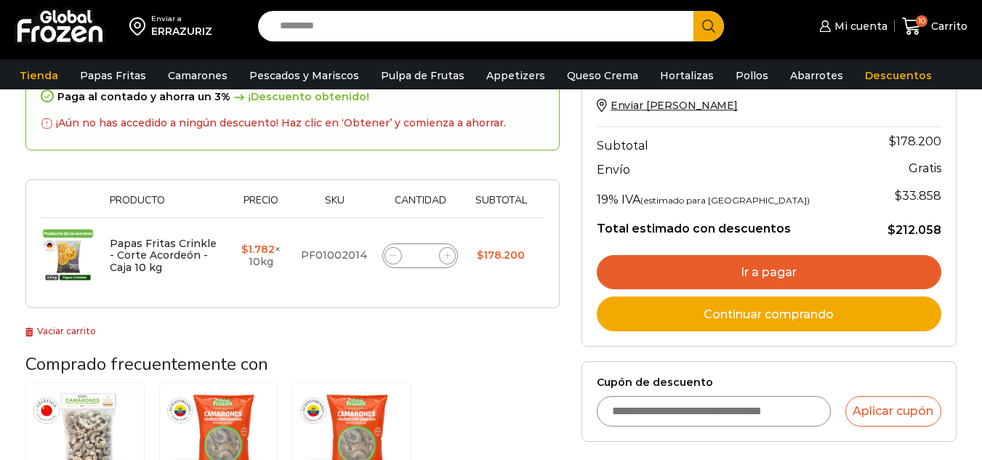
scroll to position [218, 0]
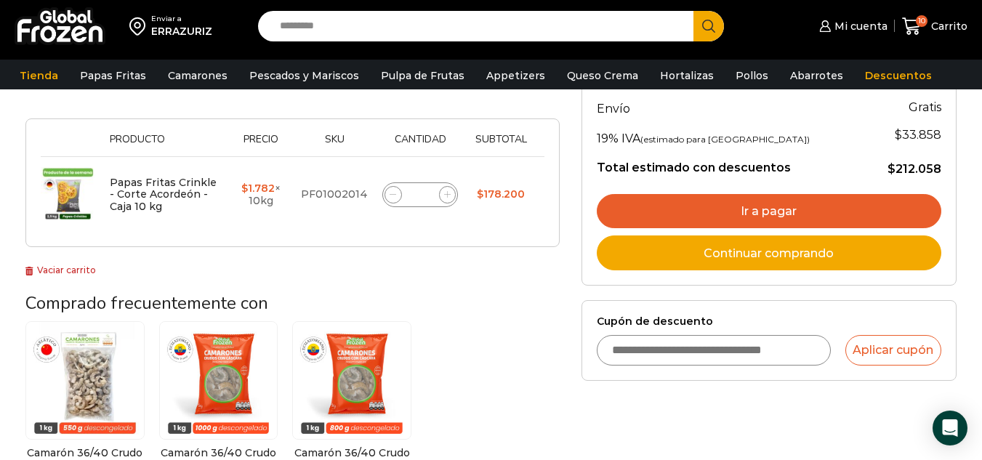
click at [744, 206] on link "Ir a pagar" at bounding box center [769, 211] width 345 height 35
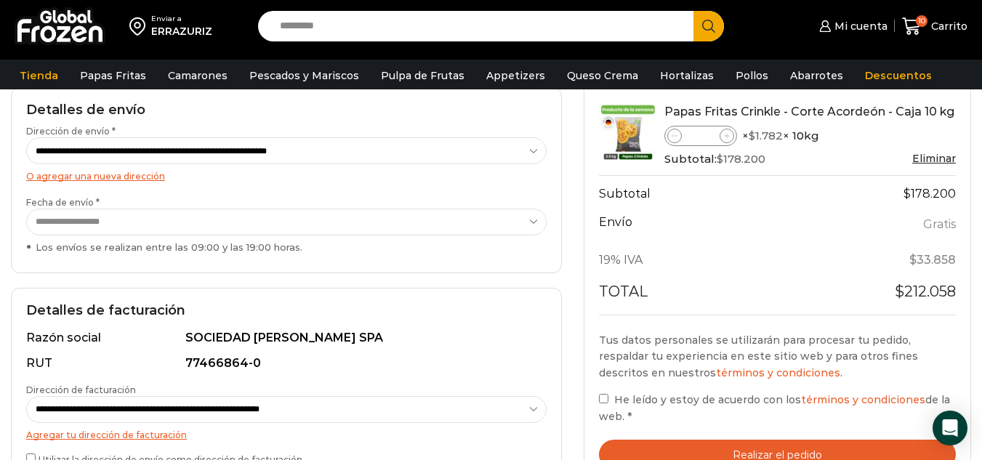
click at [97, 221] on select "**********" at bounding box center [286, 222] width 521 height 27
click at [26, 209] on select "**********" at bounding box center [286, 222] width 521 height 27
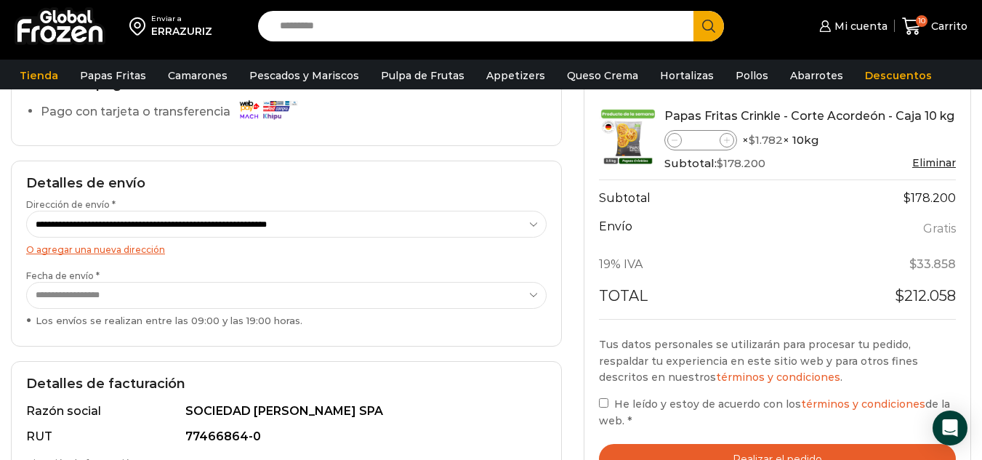
scroll to position [145, 0]
click at [129, 295] on select "**********" at bounding box center [286, 294] width 521 height 27
select select "**********"
click at [26, 281] on select "**********" at bounding box center [286, 294] width 521 height 27
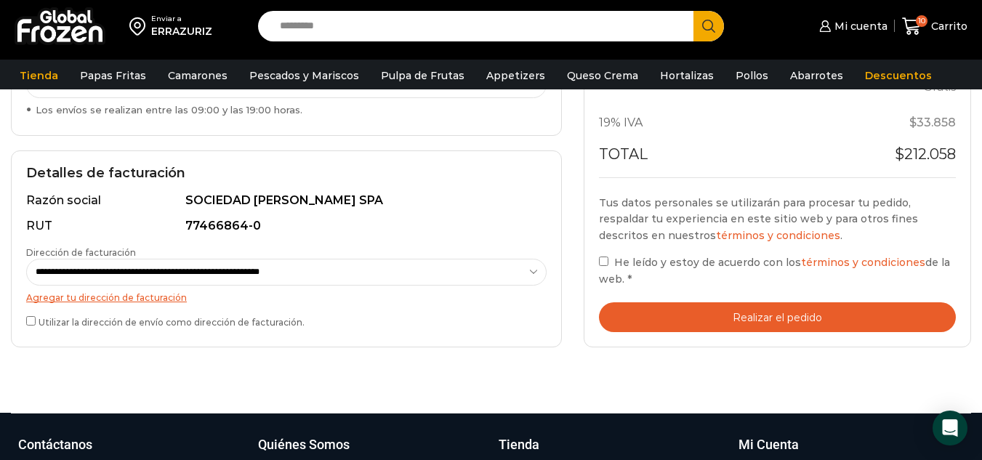
scroll to position [364, 0]
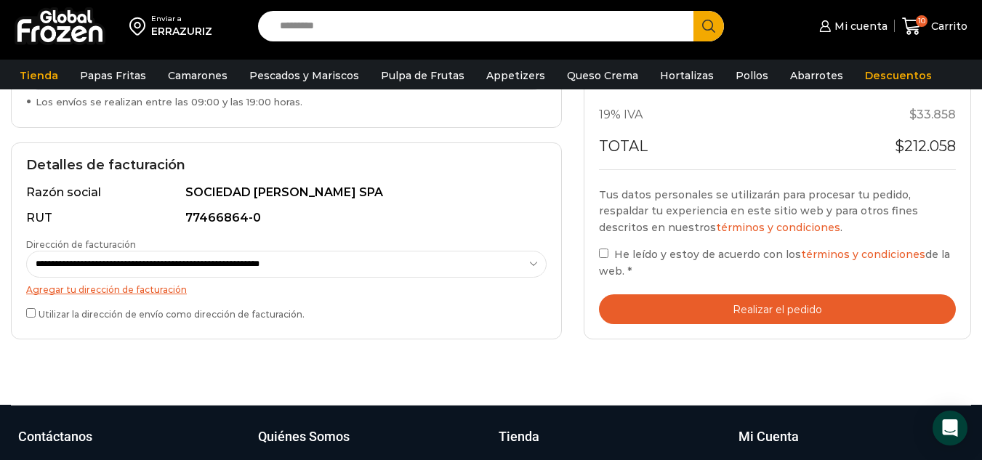
click at [817, 300] on button "Realizar el pedido" at bounding box center [777, 309] width 357 height 30
